Goal: Submit feedback/report problem

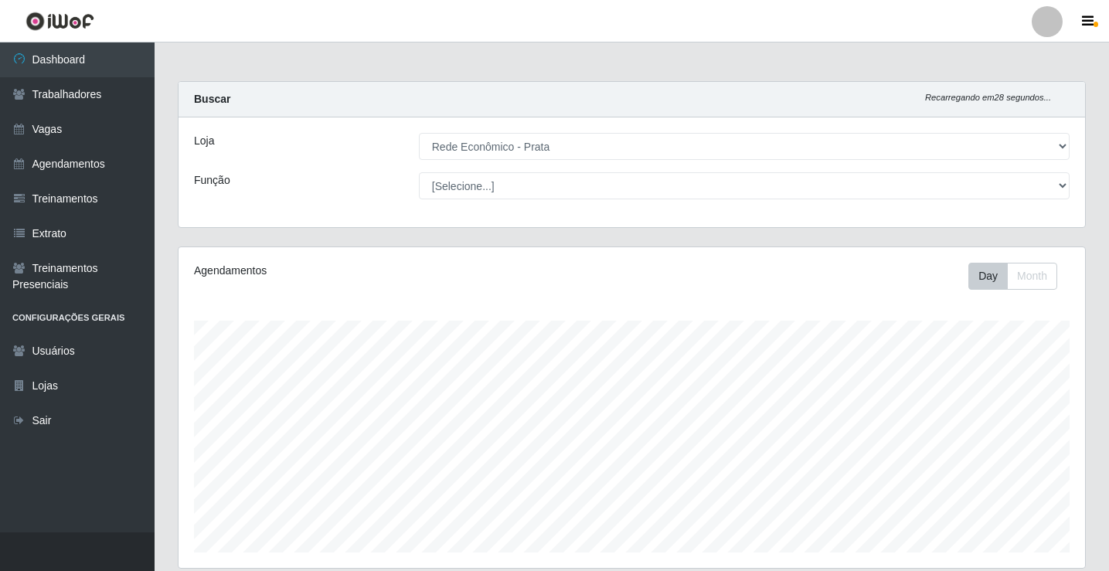
select select "192"
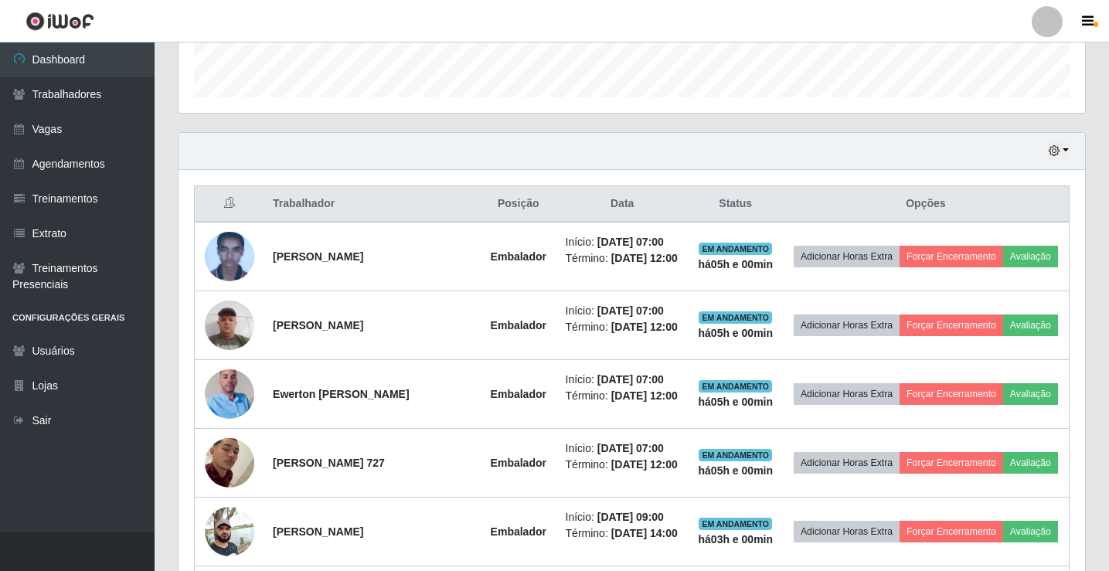
scroll to position [464, 0]
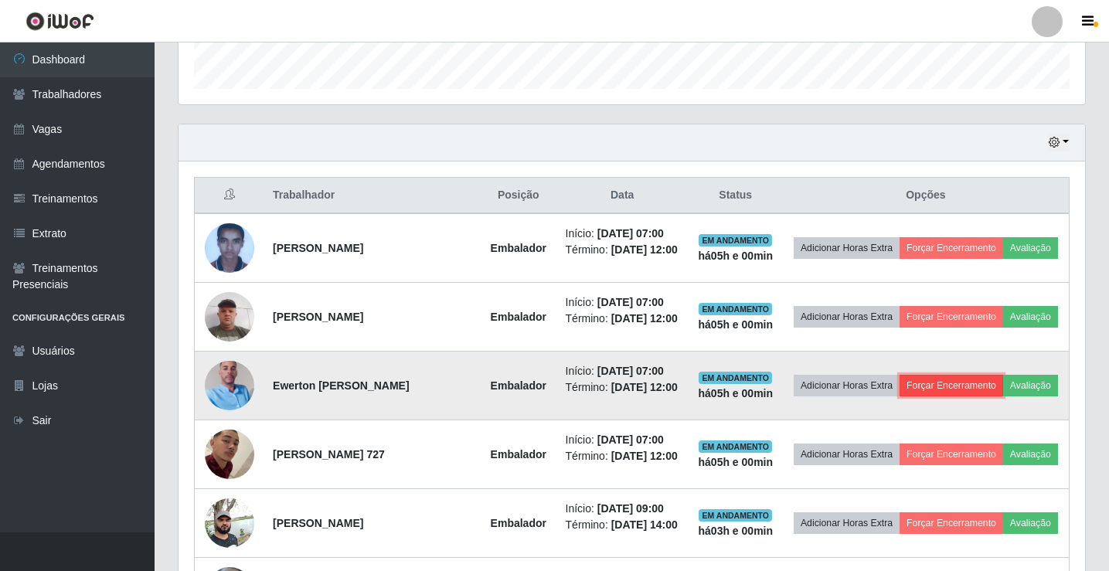
click at [1003, 396] on button "Forçar Encerramento" at bounding box center [951, 386] width 104 height 22
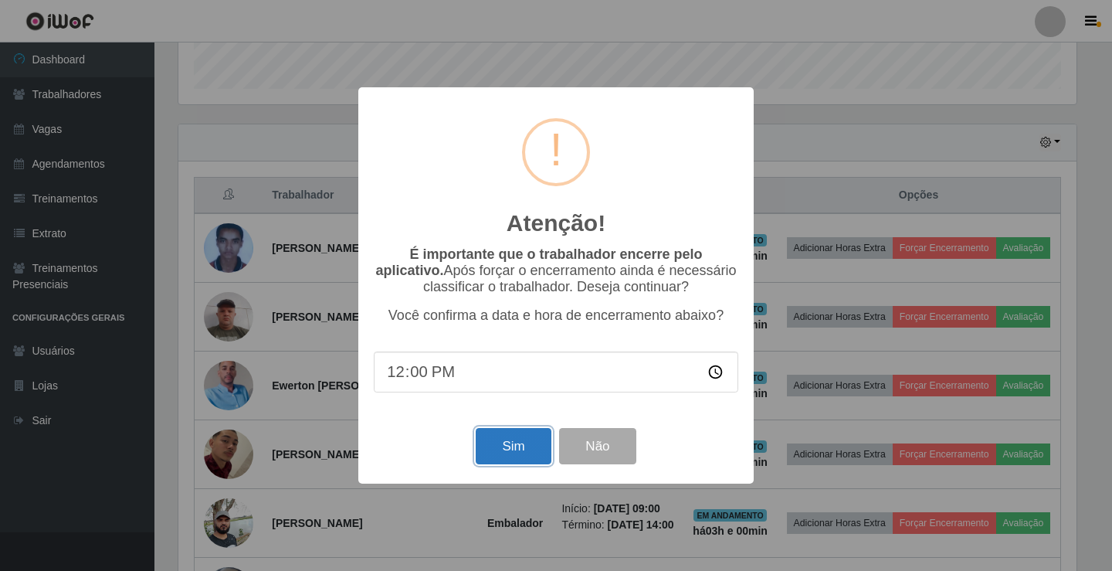
click at [504, 439] on button "Sim" at bounding box center [513, 446] width 75 height 36
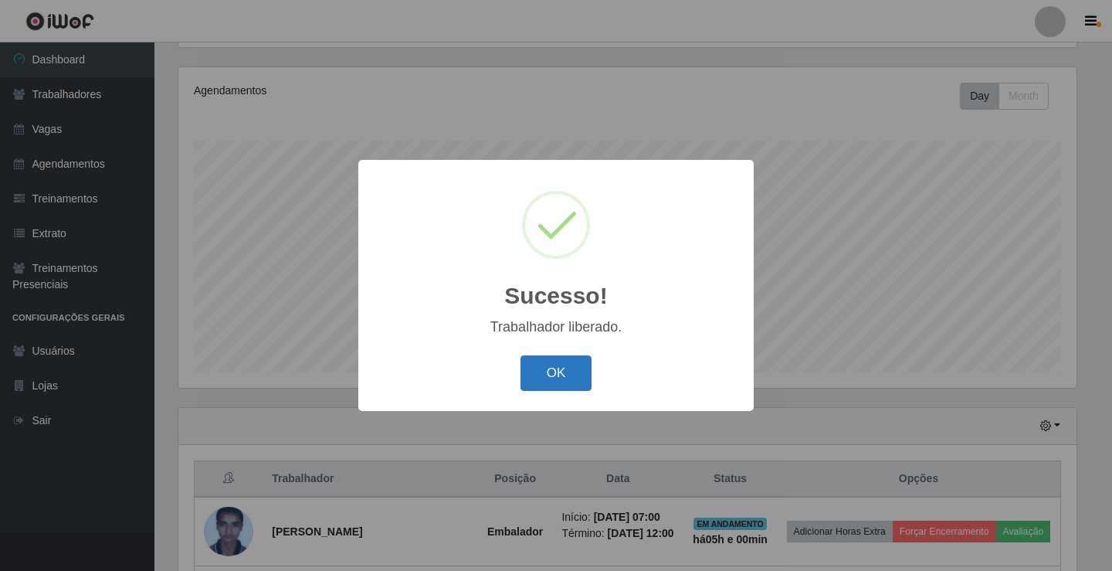
click at [555, 382] on button "OK" at bounding box center [557, 373] width 72 height 36
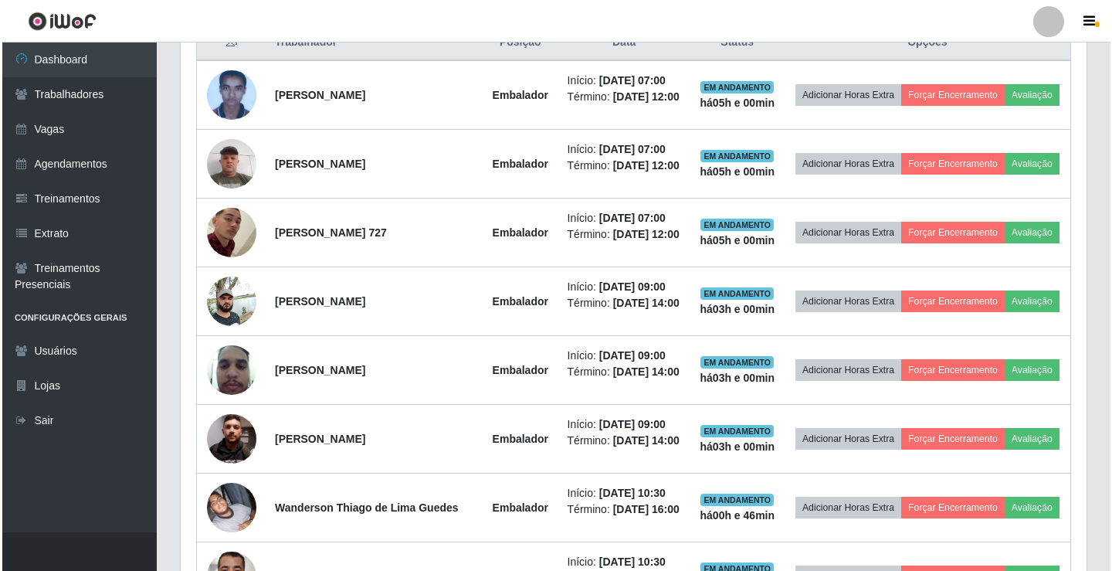
scroll to position [644, 0]
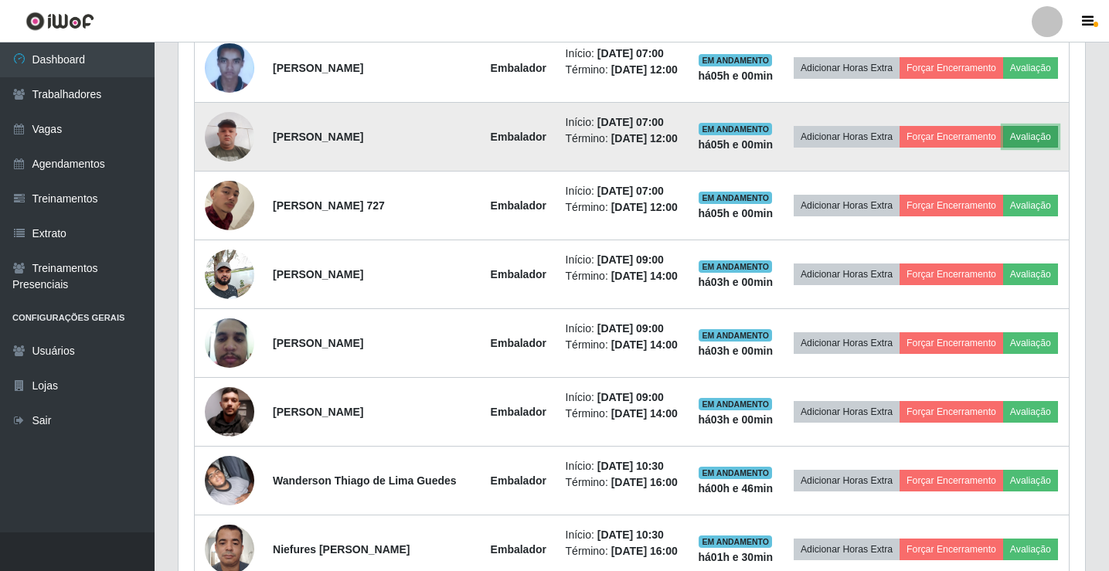
click at [1003, 148] on button "Avaliação" at bounding box center [1030, 137] width 55 height 22
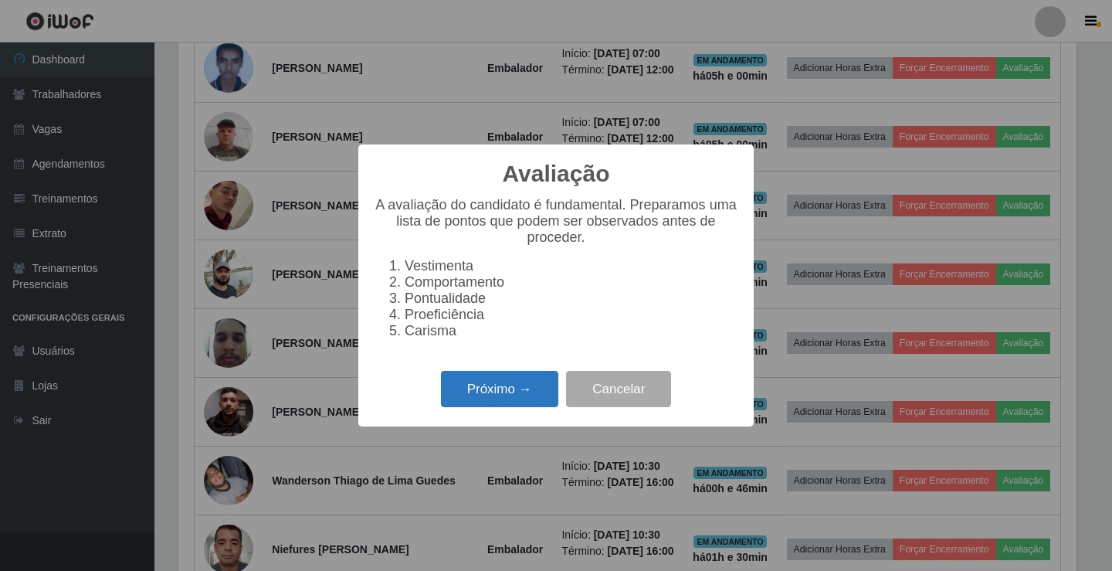
click at [506, 405] on button "Próximo →" at bounding box center [499, 389] width 117 height 36
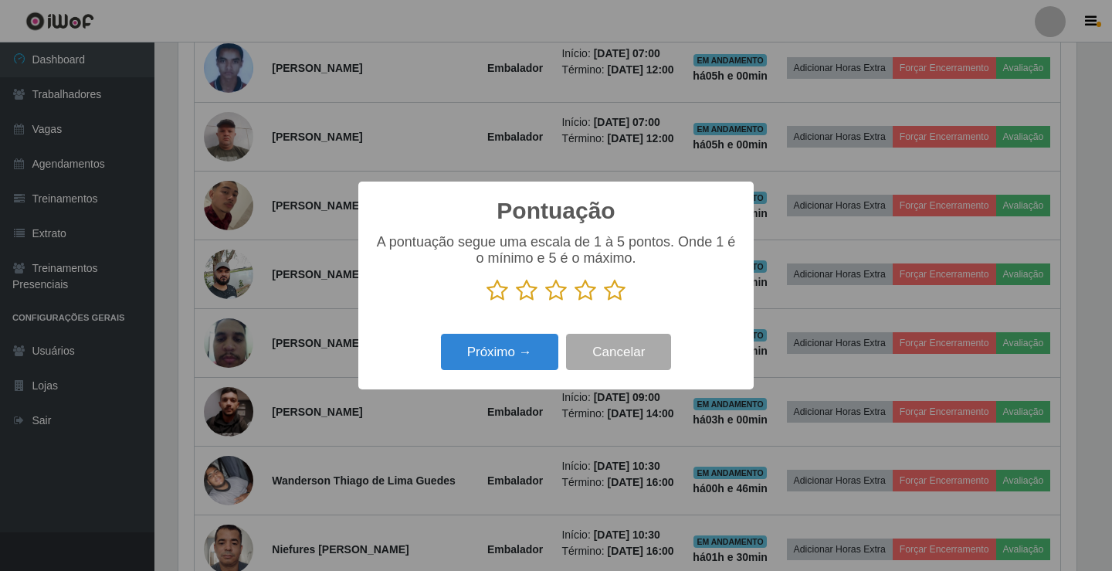
click at [609, 301] on icon at bounding box center [615, 290] width 22 height 23
click at [604, 302] on input "radio" at bounding box center [604, 302] width 0 height 0
click at [541, 358] on button "Próximo →" at bounding box center [499, 352] width 117 height 36
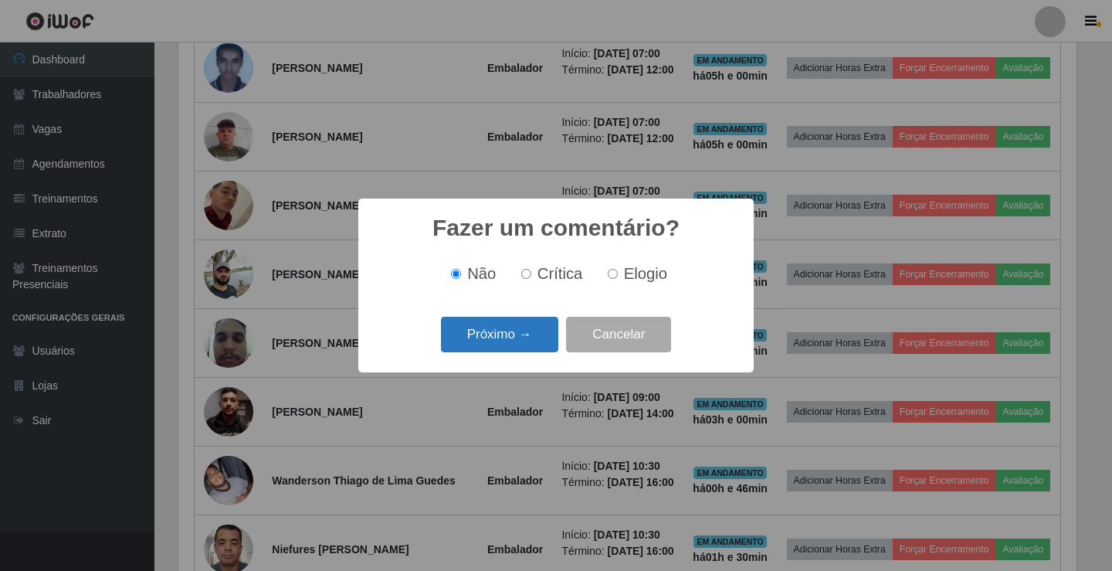
click at [524, 341] on button "Próximo →" at bounding box center [499, 335] width 117 height 36
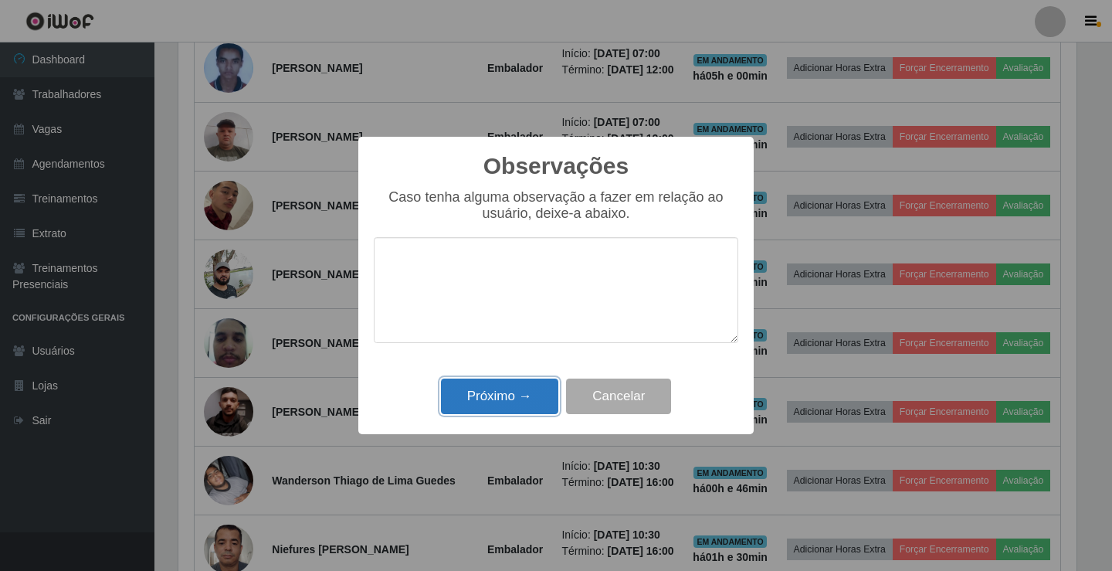
click at [511, 402] on button "Próximo →" at bounding box center [499, 397] width 117 height 36
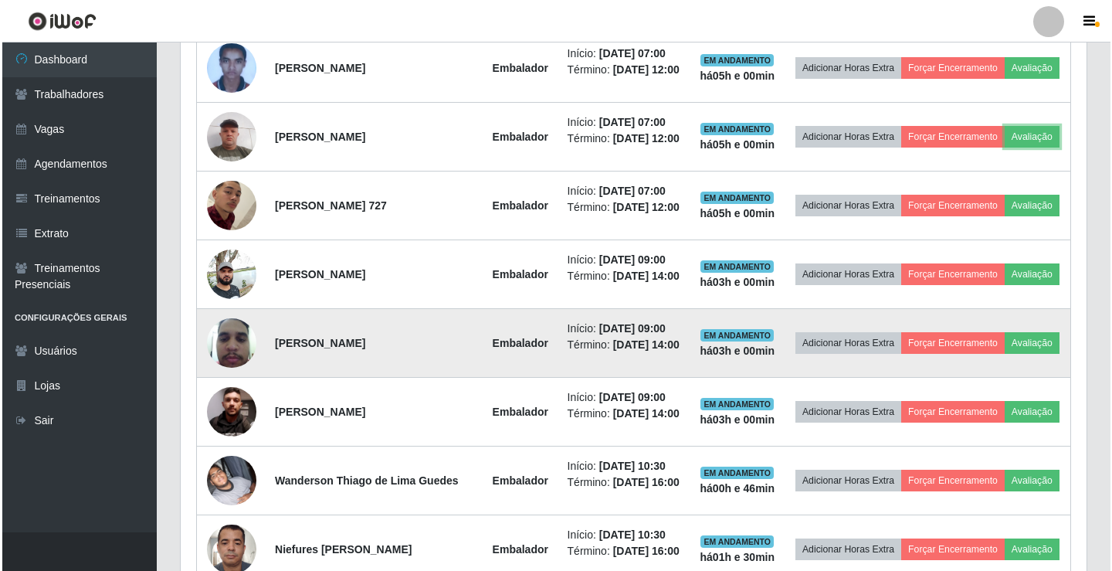
scroll to position [321, 906]
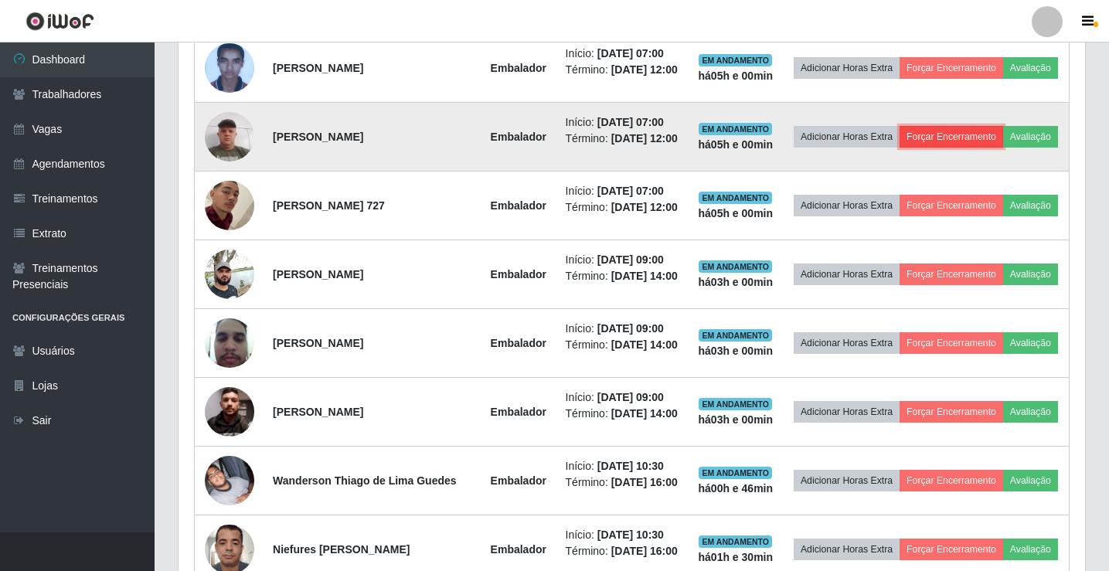
click at [1003, 140] on button "Forçar Encerramento" at bounding box center [951, 137] width 104 height 22
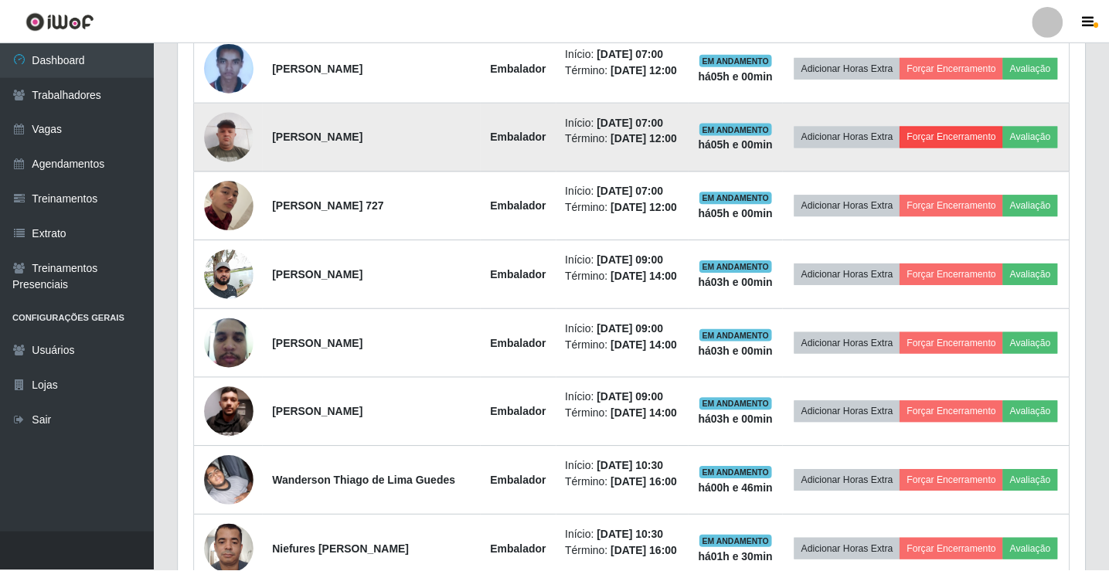
scroll to position [321, 898]
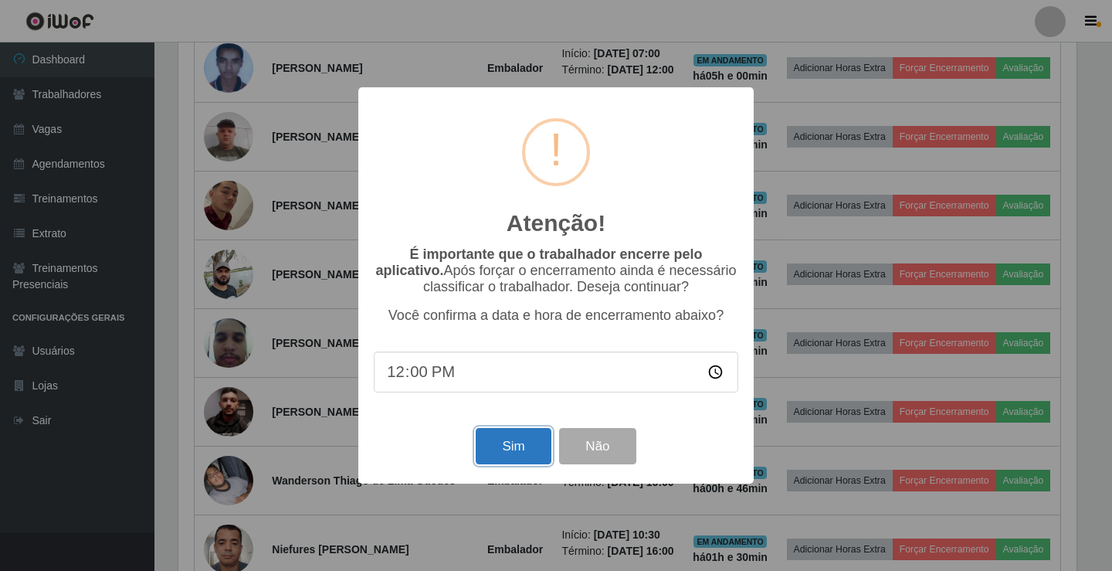
click at [519, 453] on button "Sim" at bounding box center [513, 446] width 75 height 36
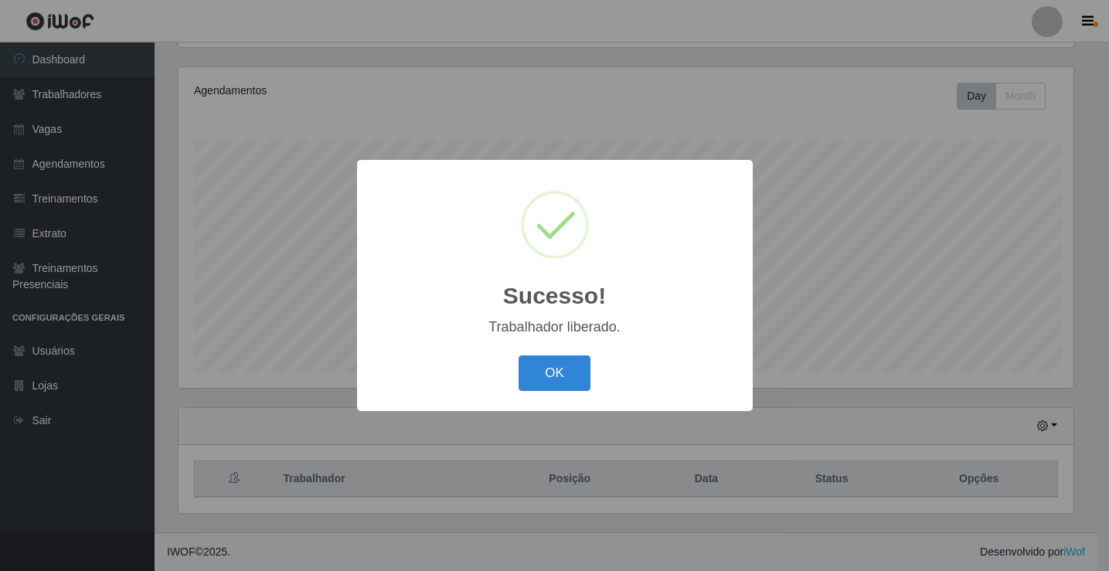
scroll to position [0, 0]
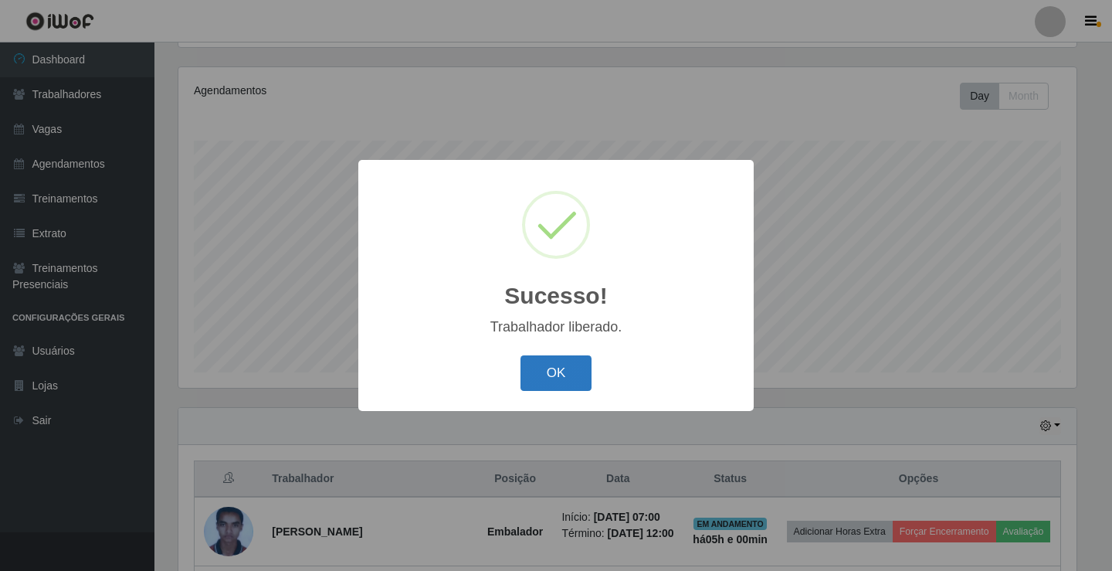
click at [584, 364] on button "OK" at bounding box center [557, 373] width 72 height 36
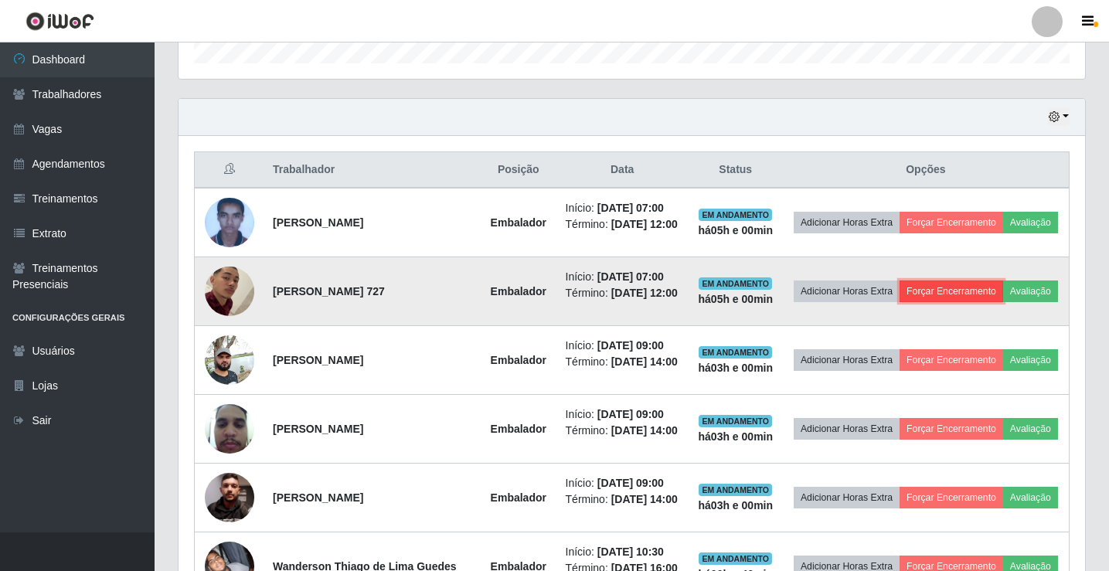
click at [1003, 301] on button "Forçar Encerramento" at bounding box center [951, 291] width 104 height 22
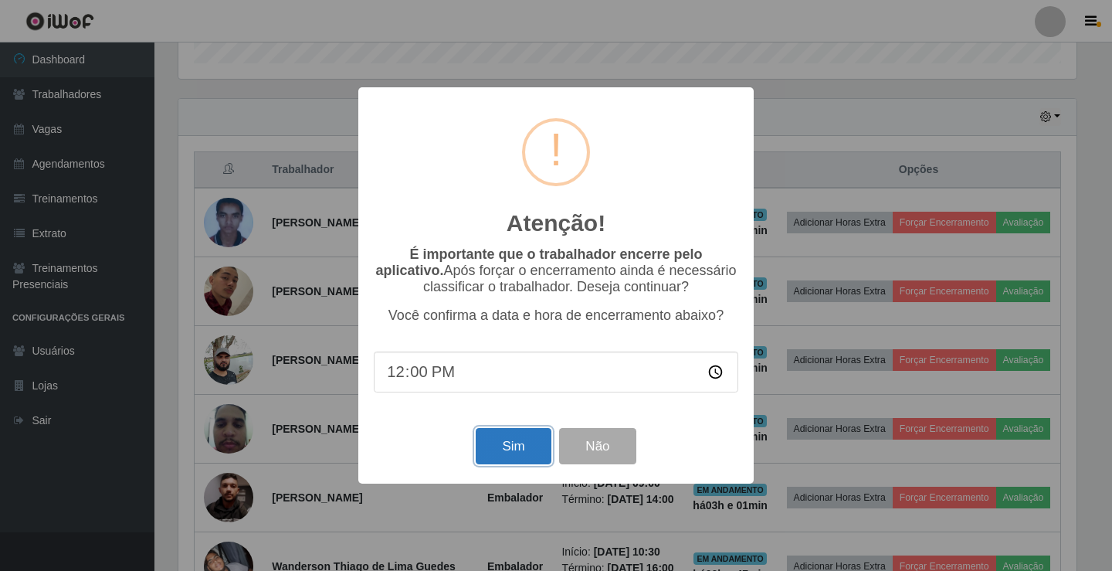
click at [498, 445] on button "Sim" at bounding box center [513, 446] width 75 height 36
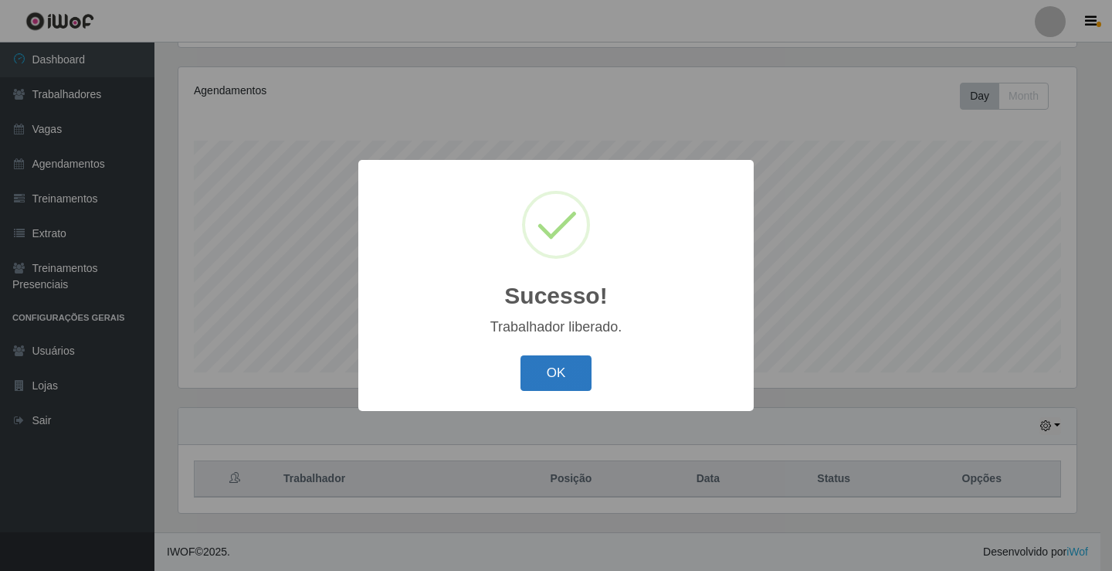
click at [569, 368] on button "OK" at bounding box center [557, 373] width 72 height 36
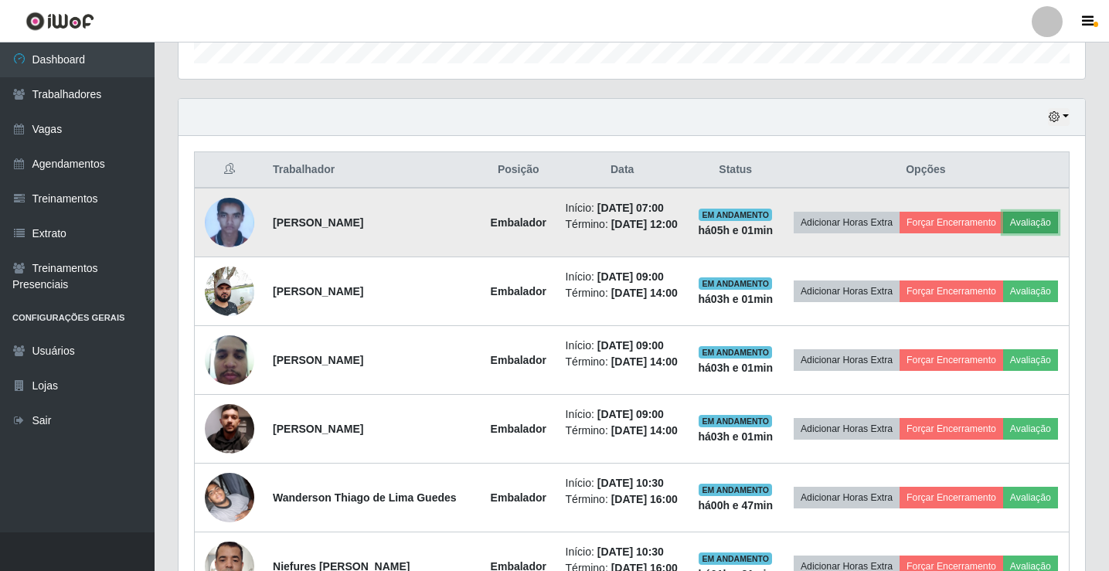
click at [1003, 233] on button "Avaliação" at bounding box center [1030, 223] width 55 height 22
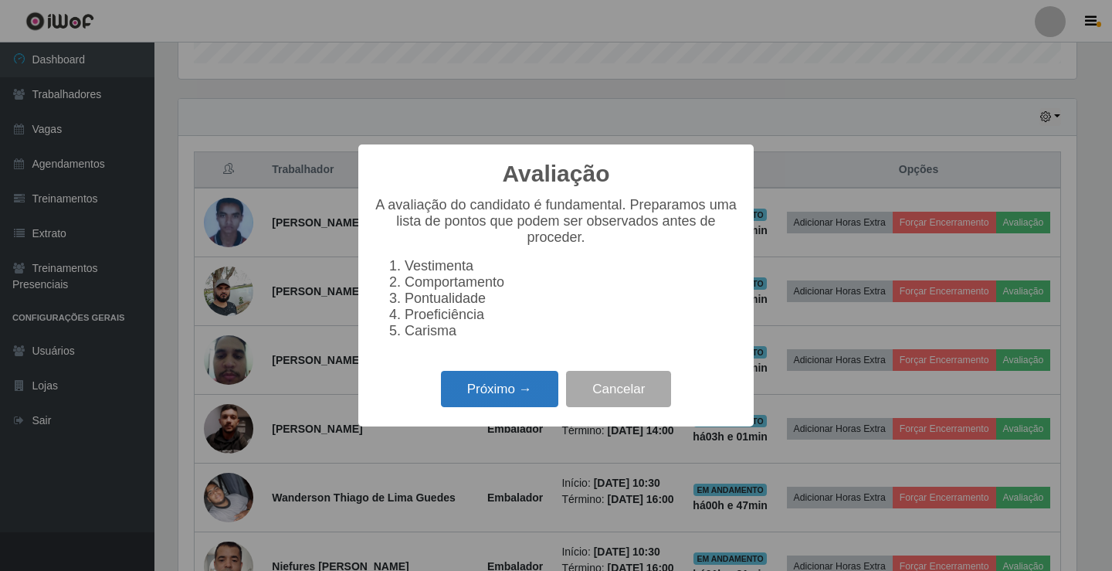
click at [524, 396] on button "Próximo →" at bounding box center [499, 389] width 117 height 36
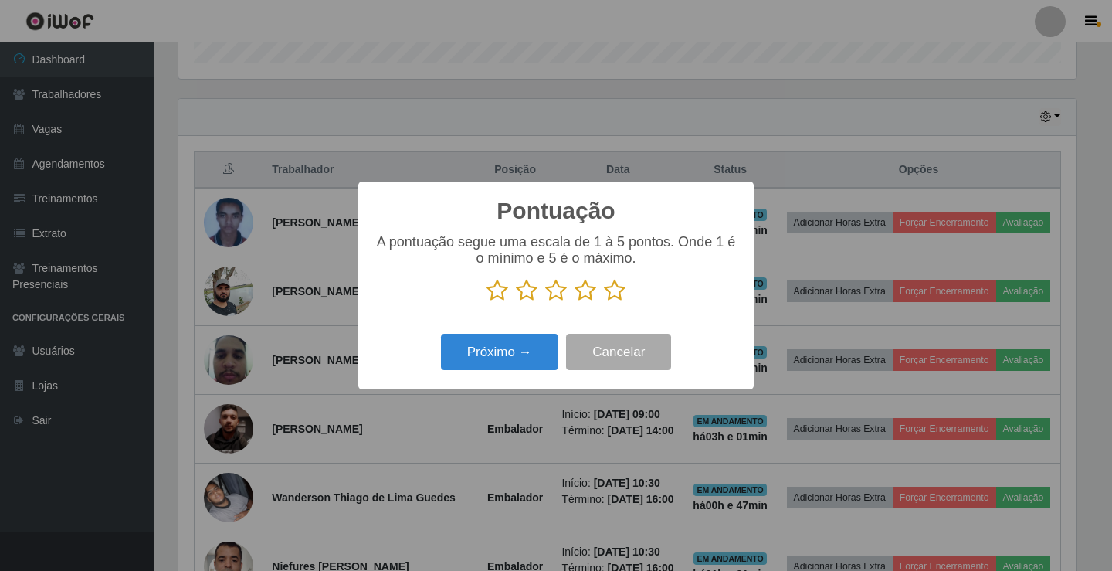
click at [614, 287] on icon at bounding box center [615, 290] width 22 height 23
click at [604, 302] on input "radio" at bounding box center [604, 302] width 0 height 0
click at [547, 348] on button "Próximo →" at bounding box center [499, 352] width 117 height 36
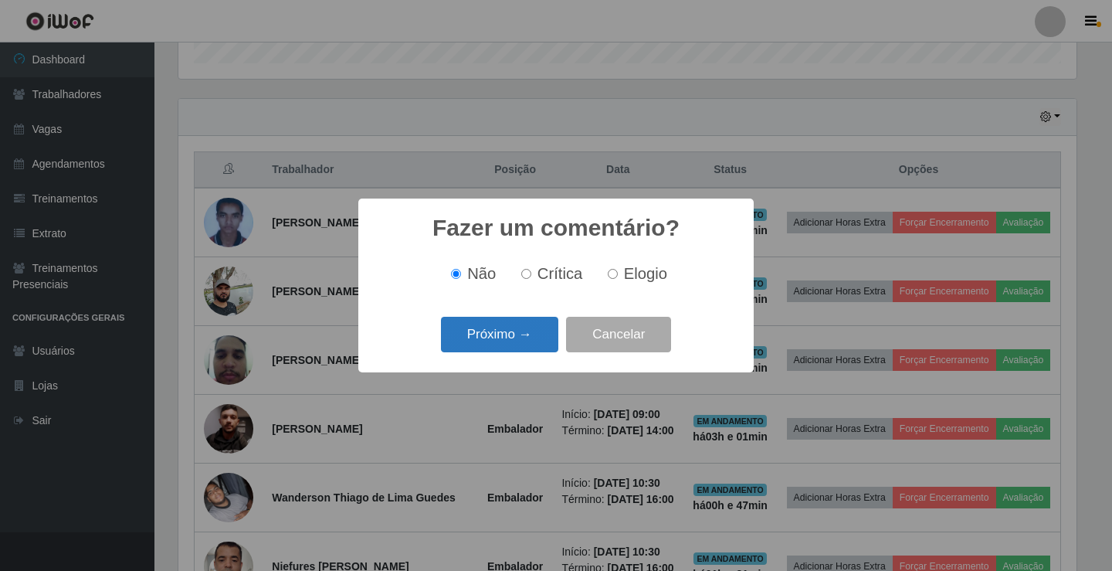
click at [515, 329] on button "Próximo →" at bounding box center [499, 335] width 117 height 36
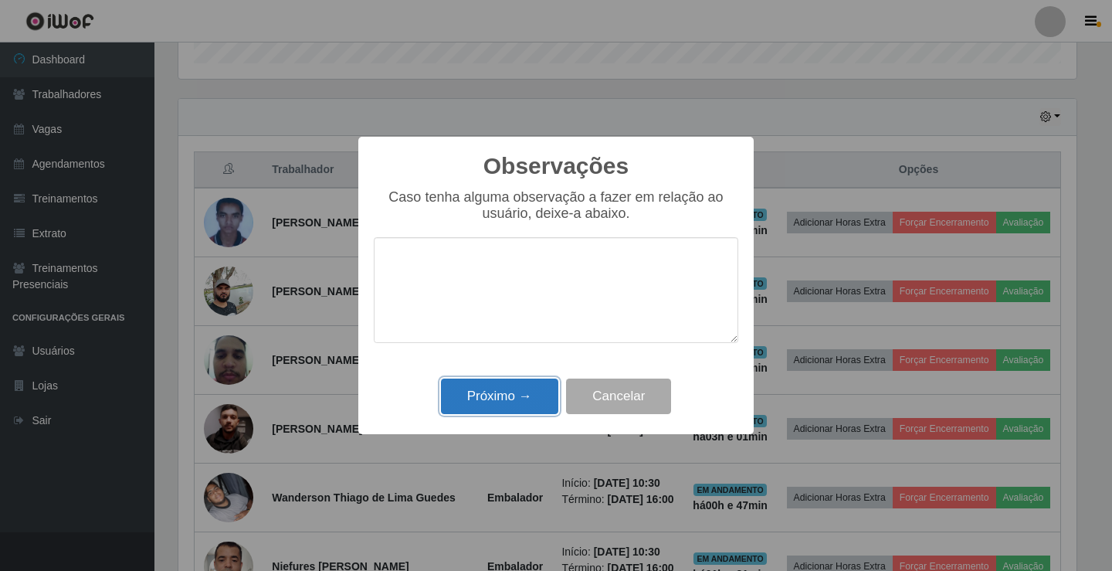
click at [515, 410] on button "Próximo →" at bounding box center [499, 397] width 117 height 36
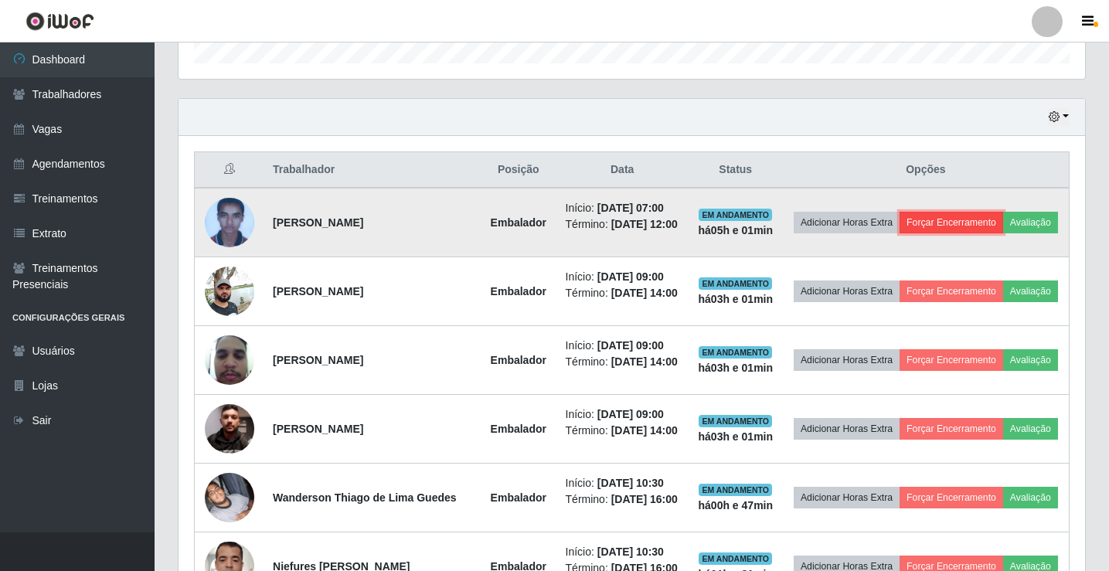
click at [1003, 212] on button "Forçar Encerramento" at bounding box center [951, 223] width 104 height 22
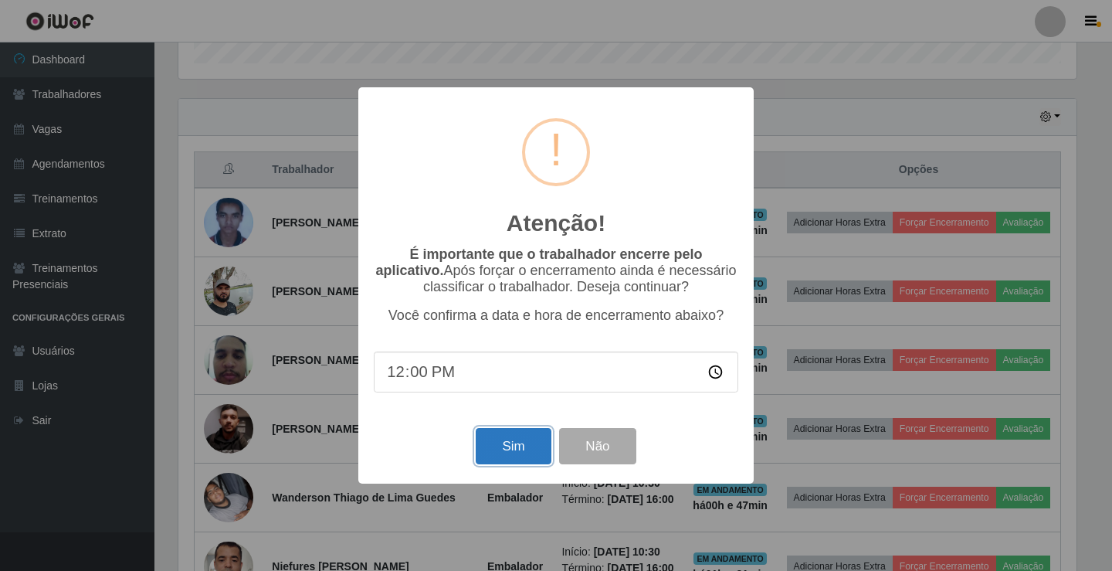
click at [525, 447] on button "Sim" at bounding box center [513, 446] width 75 height 36
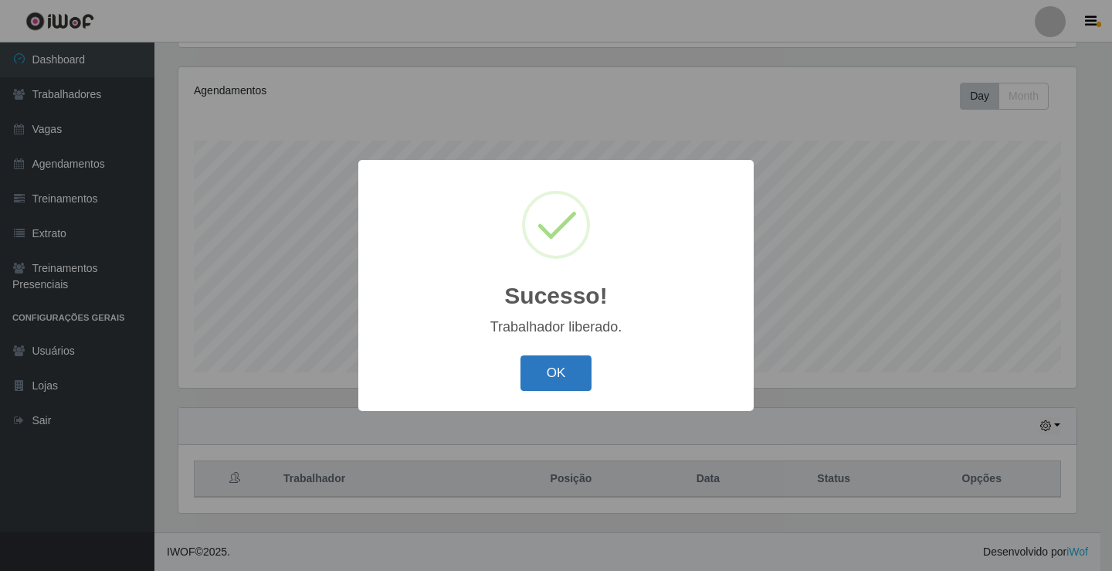
click at [574, 373] on button "OK" at bounding box center [557, 373] width 72 height 36
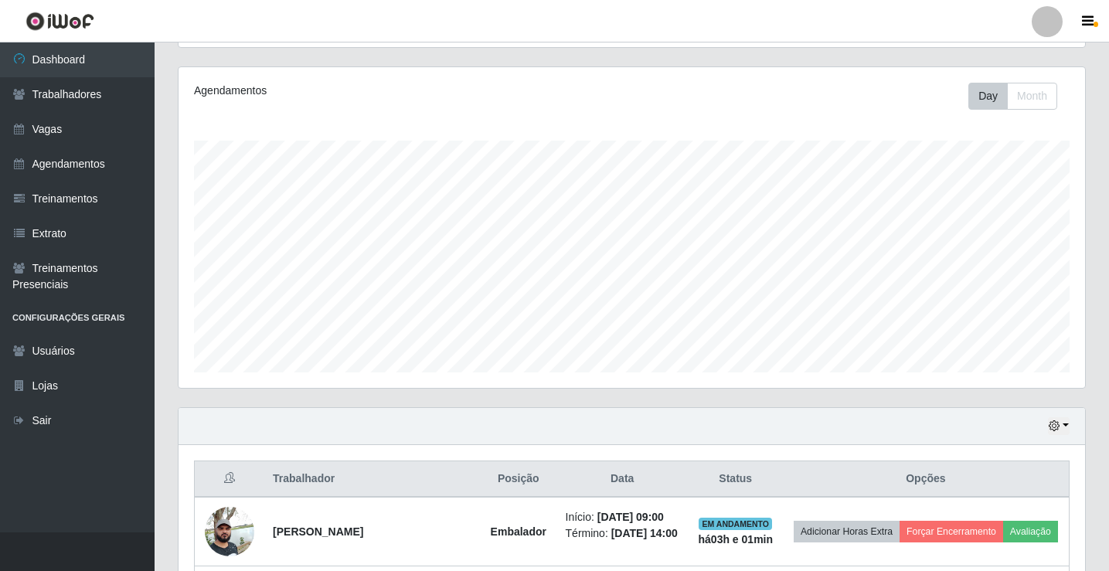
click at [252, 94] on div "Agendamentos" at bounding box center [370, 91] width 352 height 16
click at [121, 62] on link "Dashboard" at bounding box center [77, 59] width 155 height 35
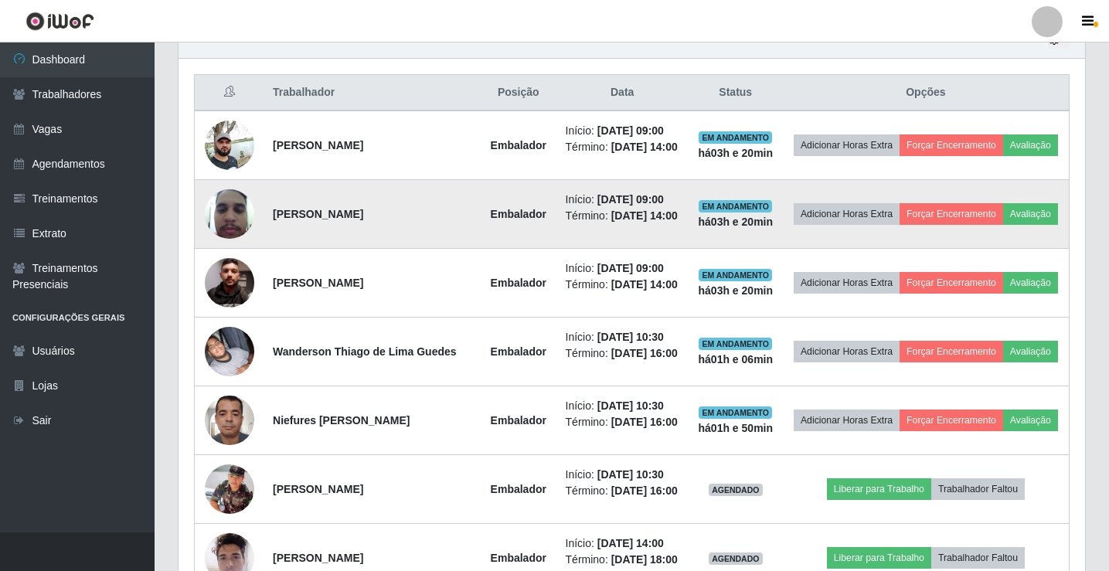
click at [0, 42] on link "Dashboard" at bounding box center [77, 59] width 155 height 35
